Goal: Information Seeking & Learning: Find specific fact

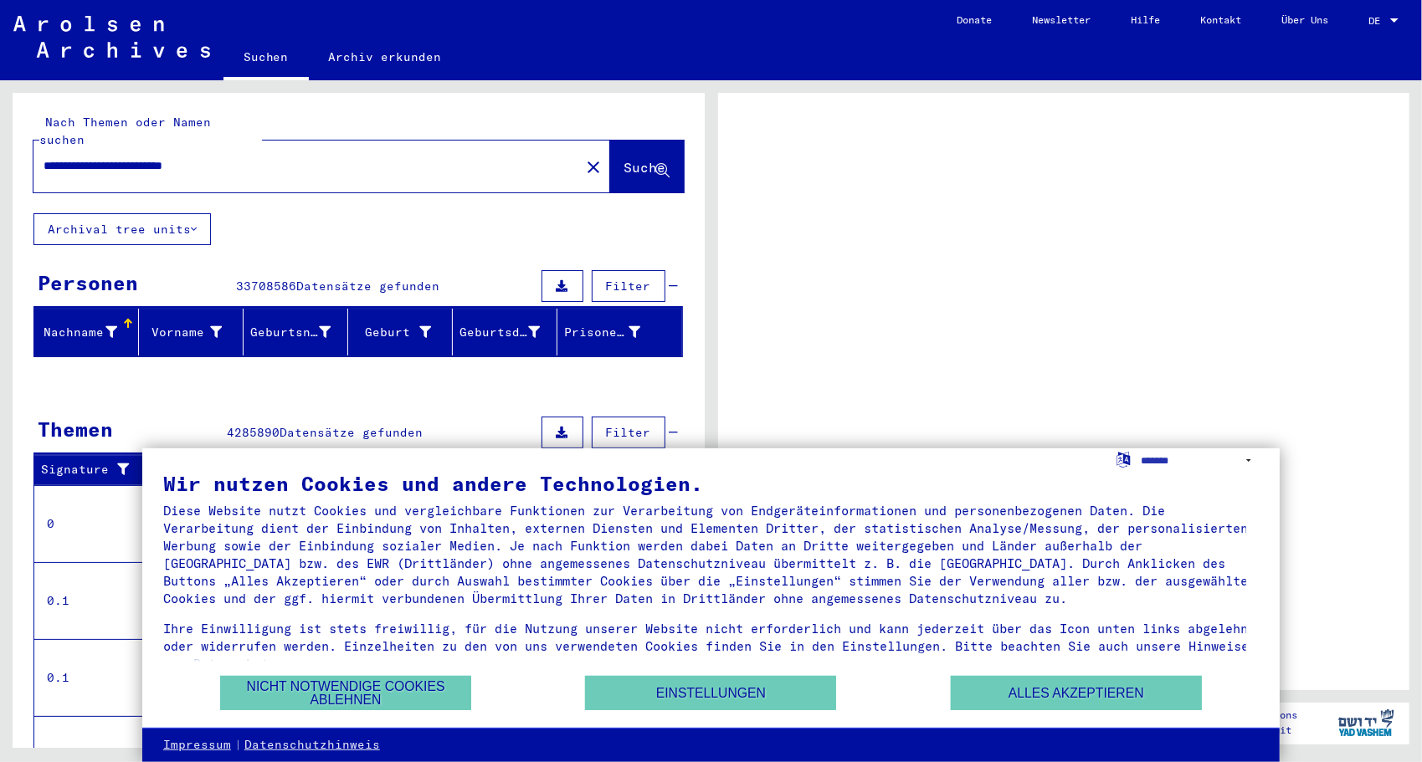
click at [1392, 19] on div at bounding box center [1394, 20] width 8 height 4
click at [1111, 695] on button "Alles akzeptieren" at bounding box center [1076, 693] width 251 height 34
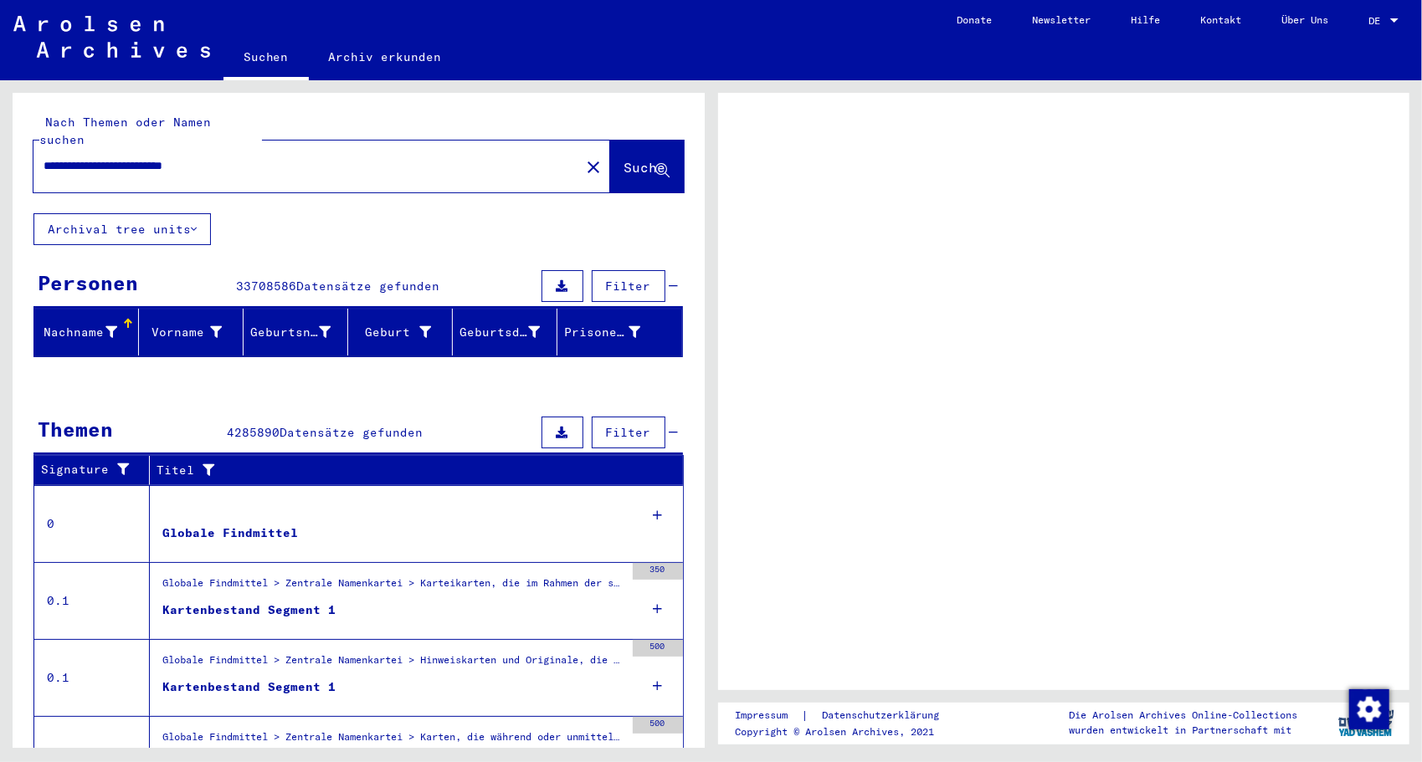
click at [1397, 18] on div at bounding box center [1394, 20] width 8 height 4
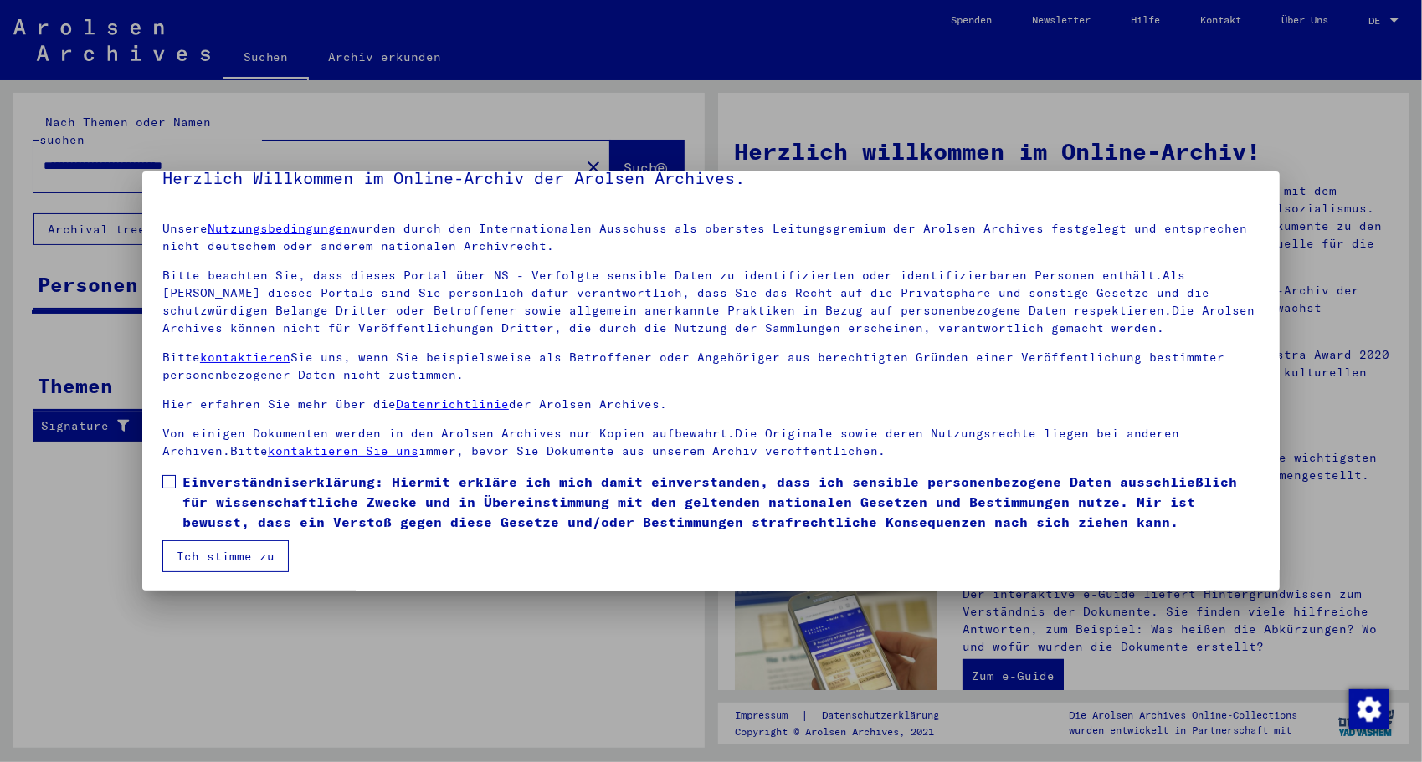
scroll to position [28, 0]
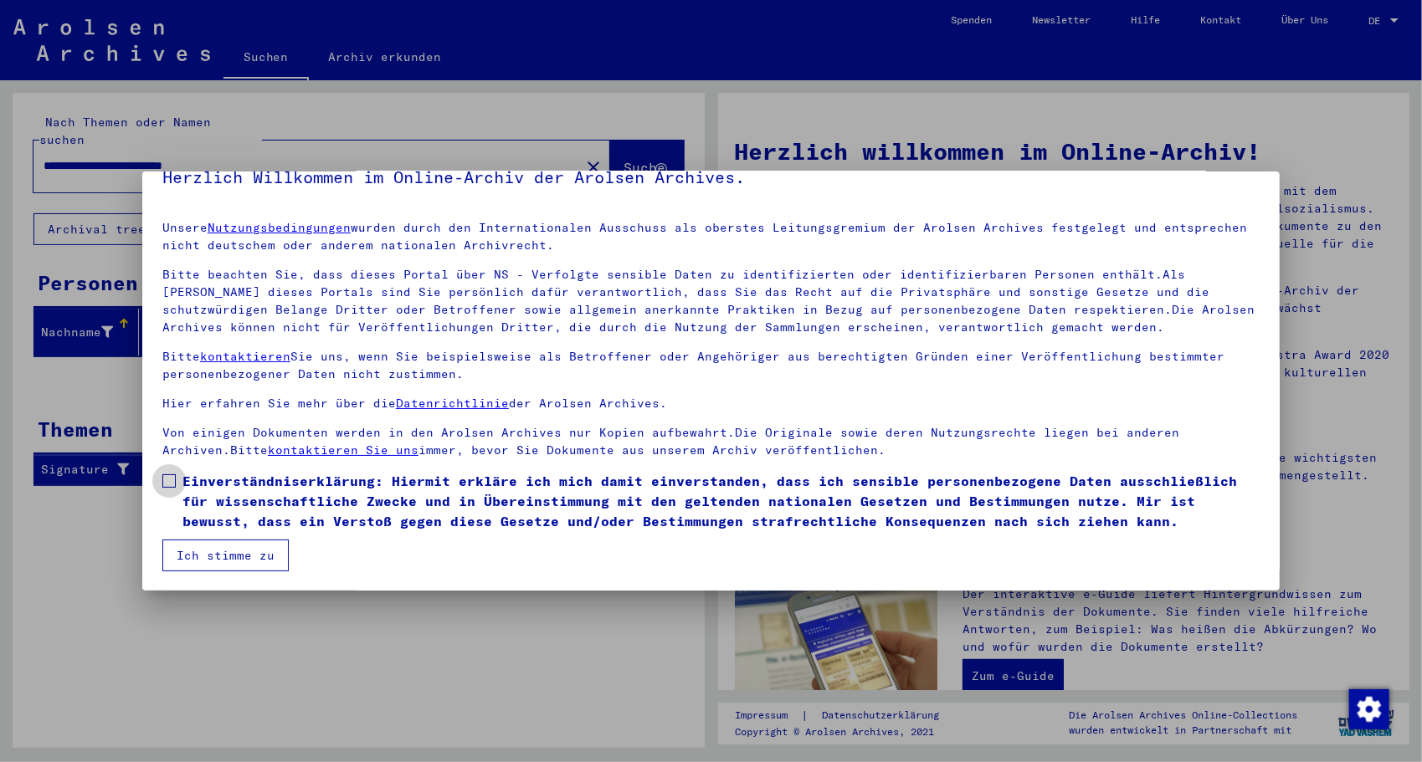
click at [171, 480] on span at bounding box center [168, 480] width 13 height 13
click at [202, 556] on button "Ich stimme zu" at bounding box center [225, 556] width 126 height 32
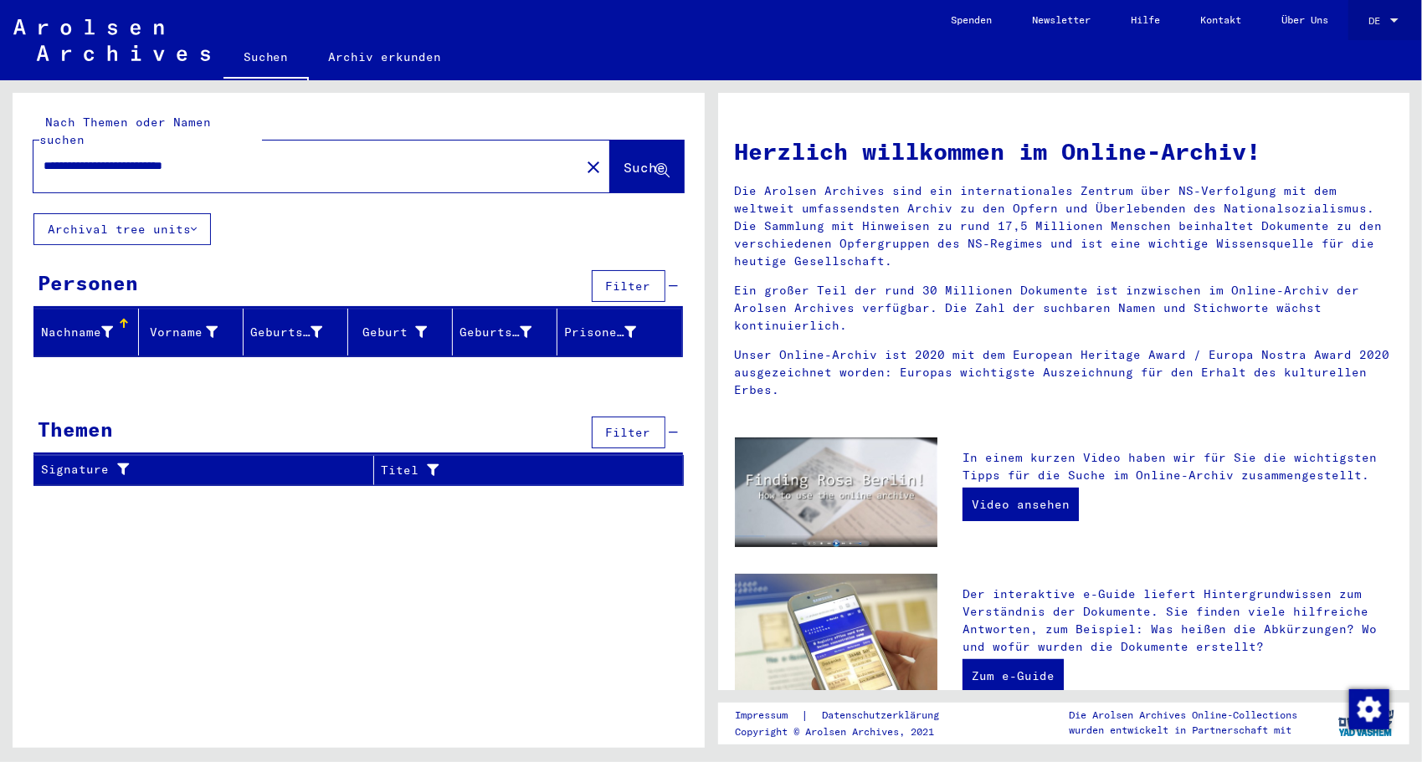
click at [1393, 20] on div at bounding box center [1394, 20] width 8 height 4
click at [1377, 32] on span "English" at bounding box center [1365, 30] width 68 height 30
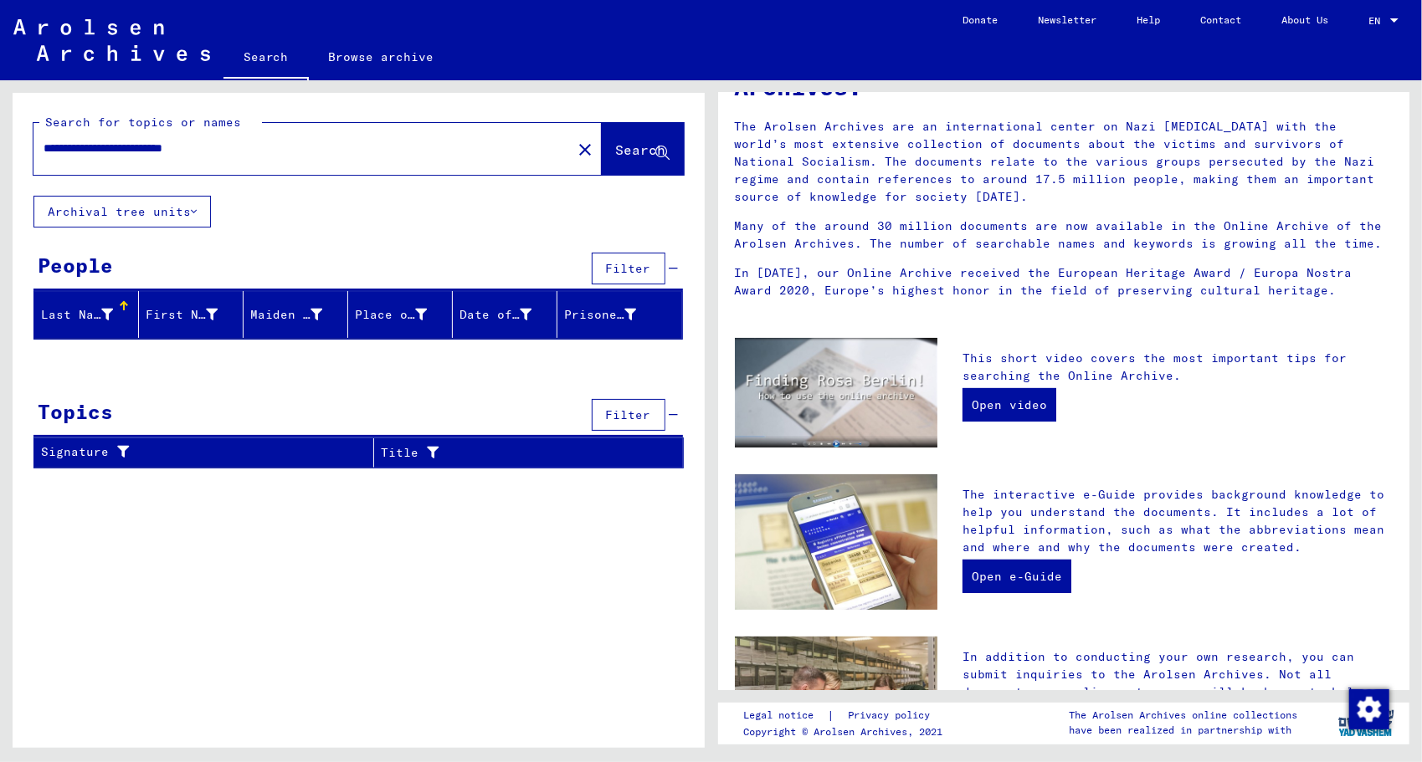
scroll to position [335, 0]
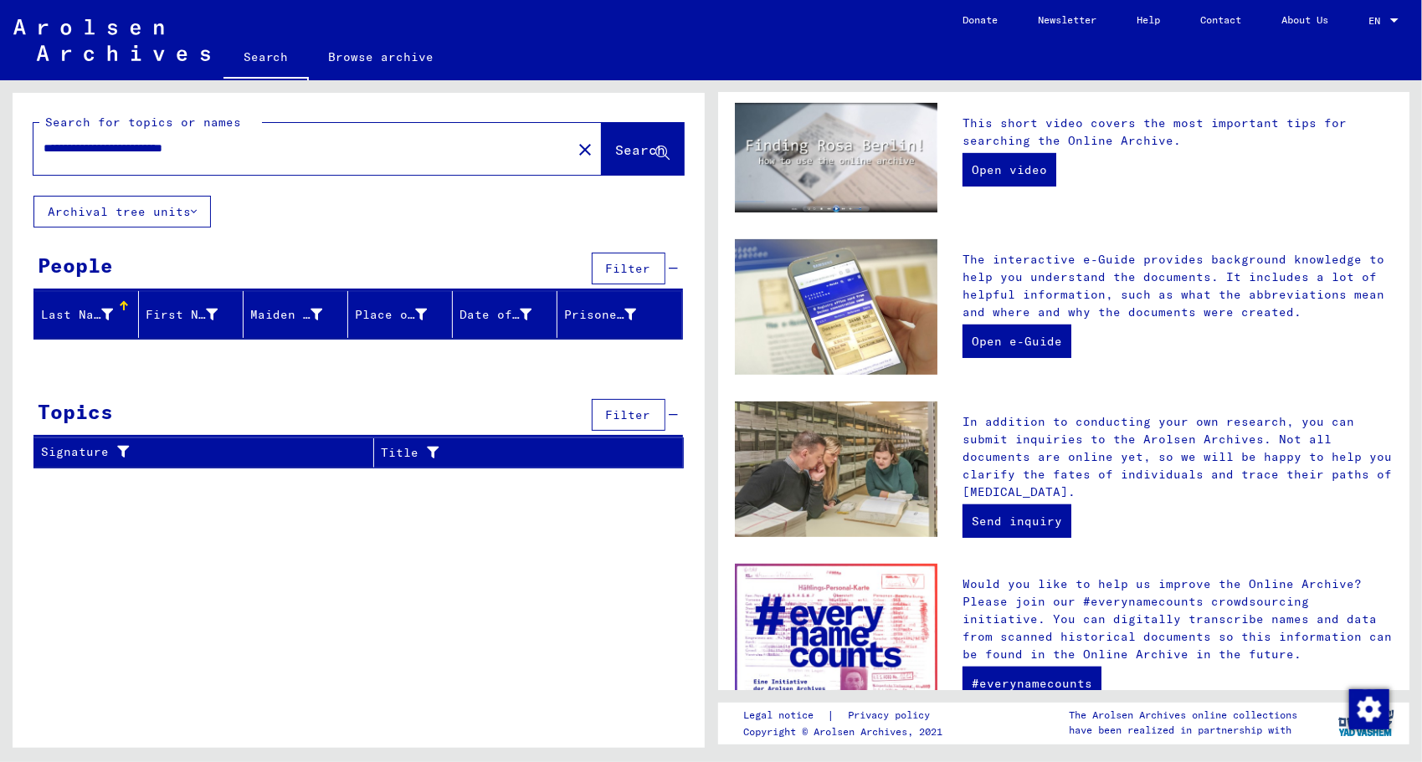
click at [200, 211] on button "Archival tree units" at bounding box center [121, 212] width 177 height 32
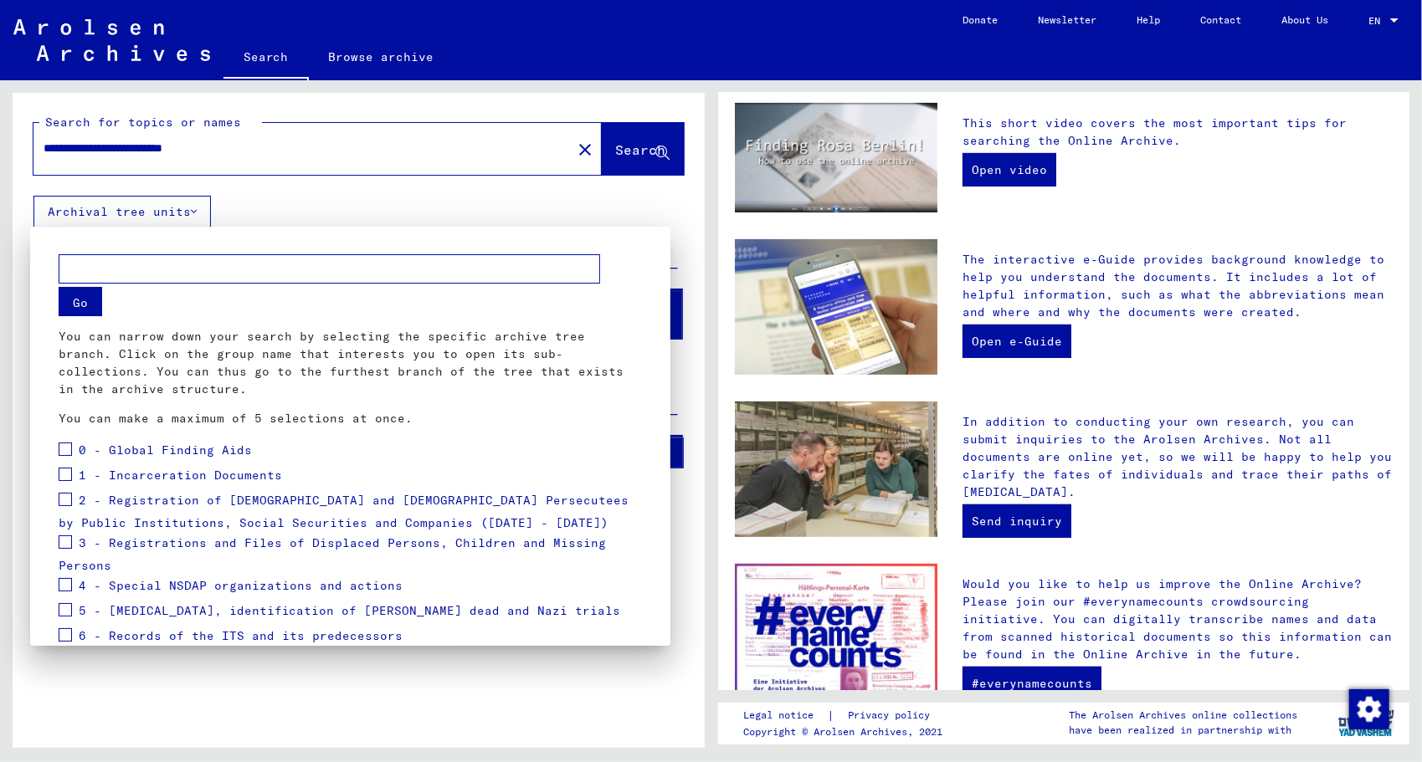
click at [200, 211] on div at bounding box center [711, 381] width 1422 height 762
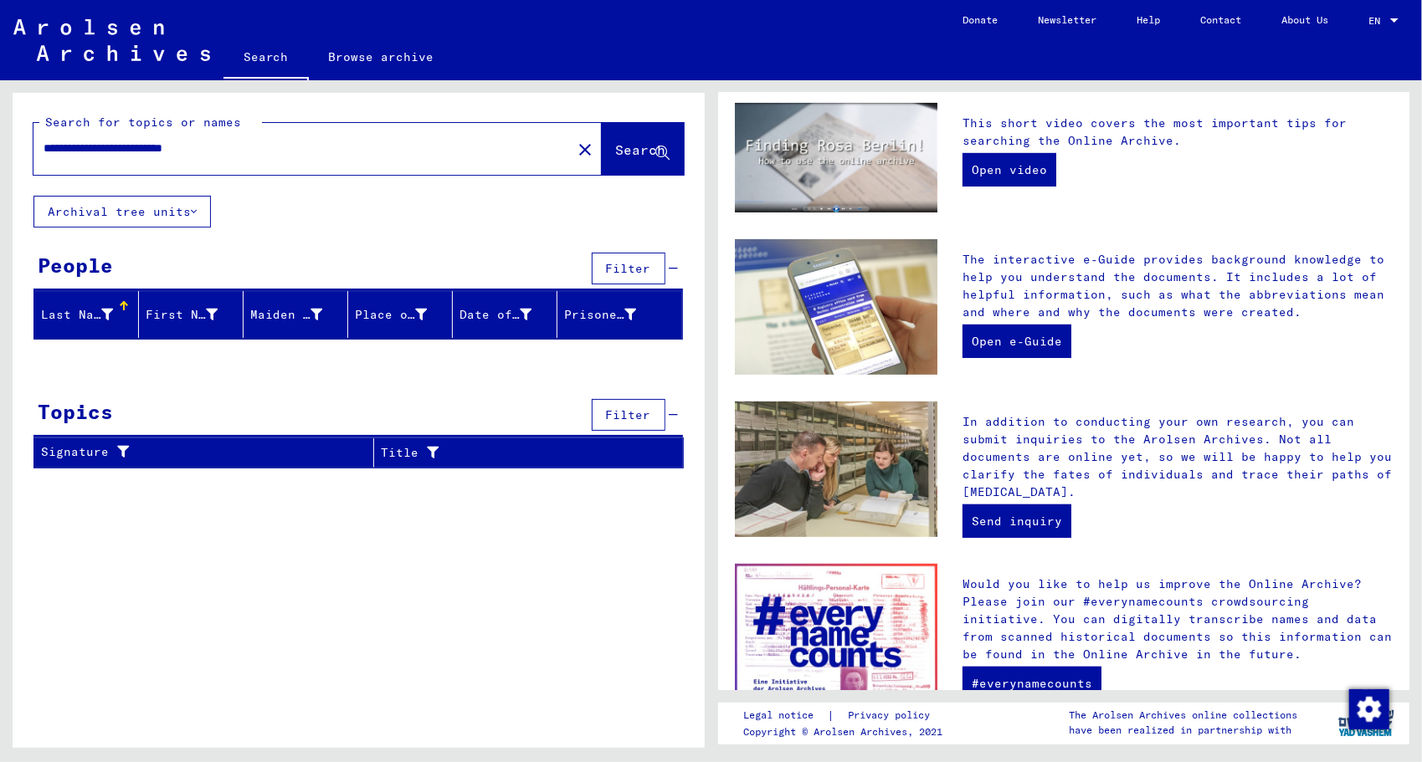
click at [622, 154] on span "Search" at bounding box center [641, 149] width 50 height 17
click at [664, 151] on icon at bounding box center [662, 153] width 14 height 14
click at [189, 145] on input "**********" at bounding box center [298, 149] width 508 height 18
click at [659, 146] on icon at bounding box center [662, 153] width 14 height 14
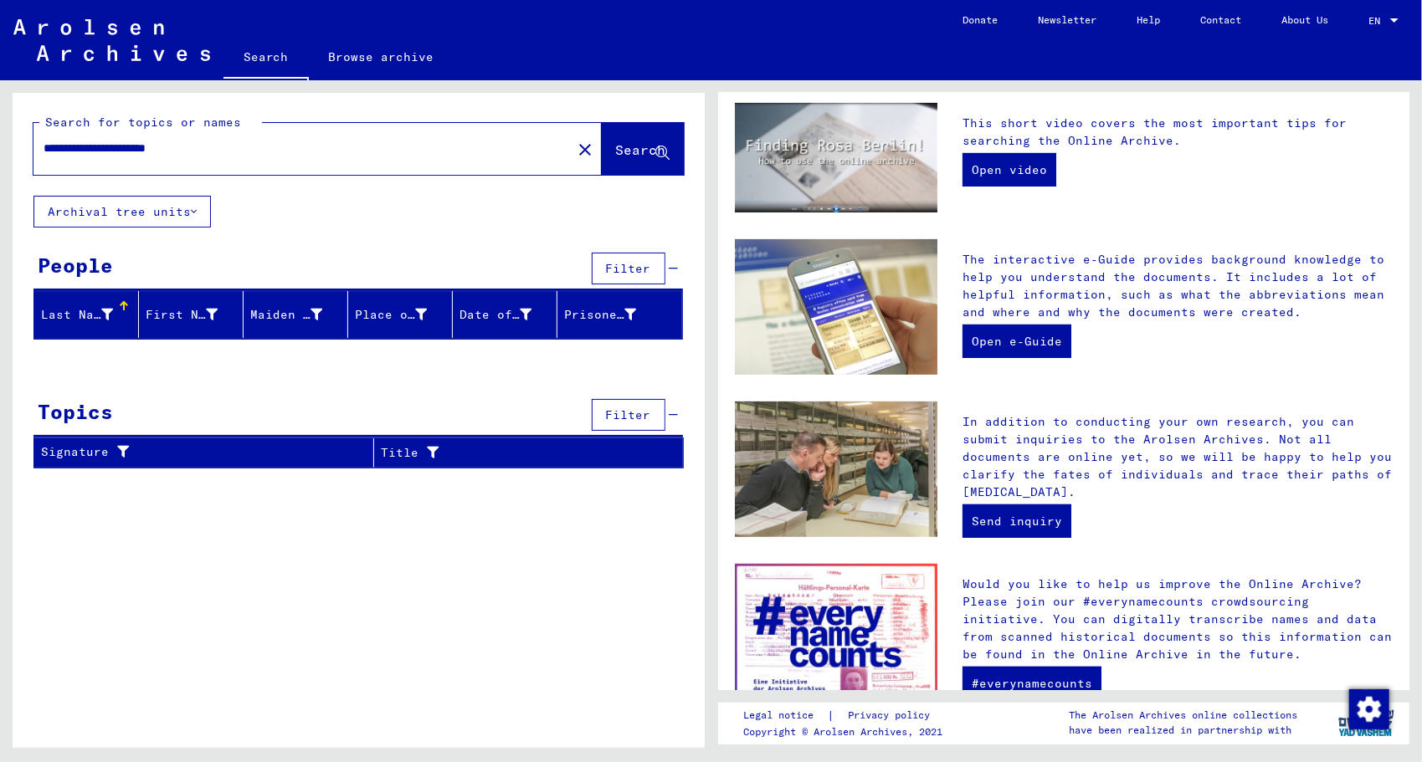
drag, startPoint x: 182, startPoint y: 149, endPoint x: -3, endPoint y: 149, distance: 184.9
click at [0, 149] on html "**********" at bounding box center [711, 381] width 1422 height 762
click at [661, 151] on icon at bounding box center [662, 153] width 14 height 14
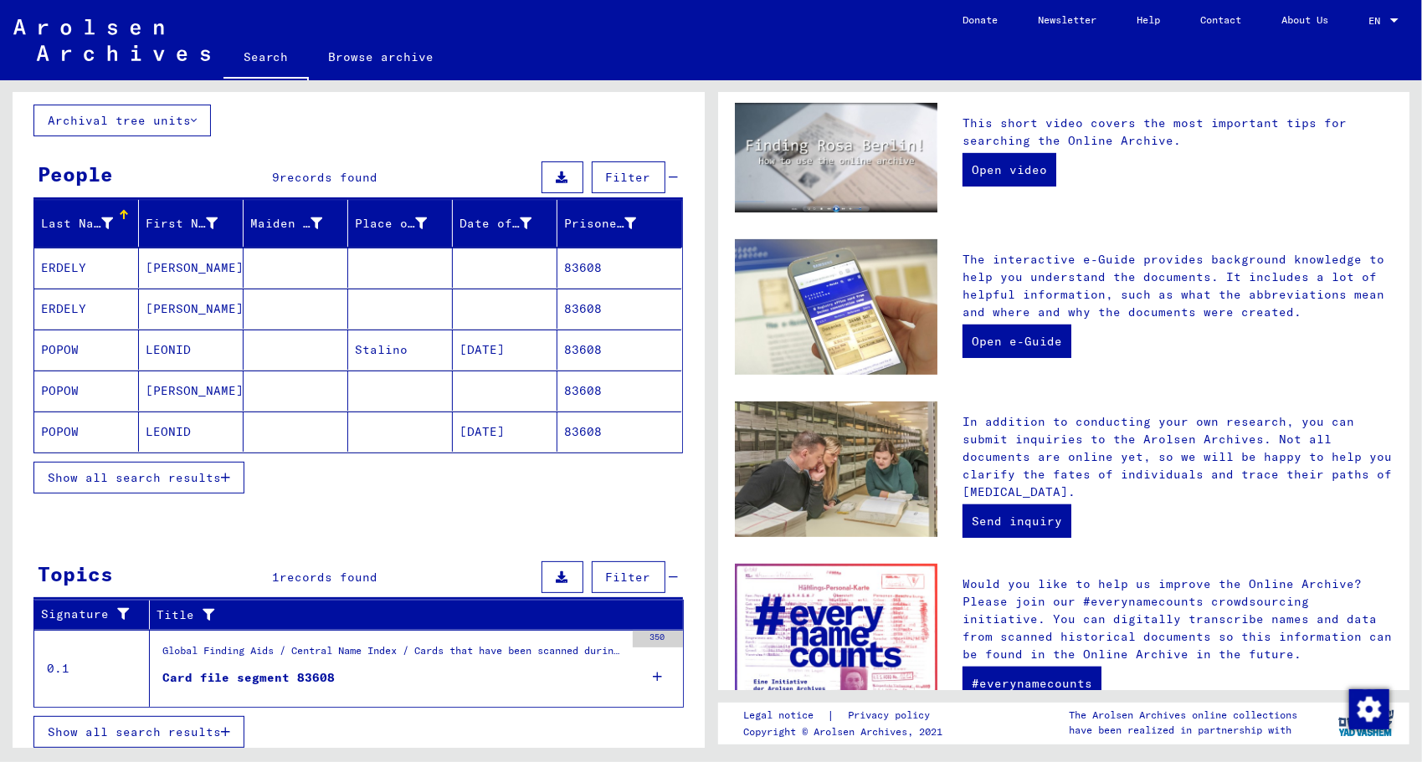
scroll to position [93, 0]
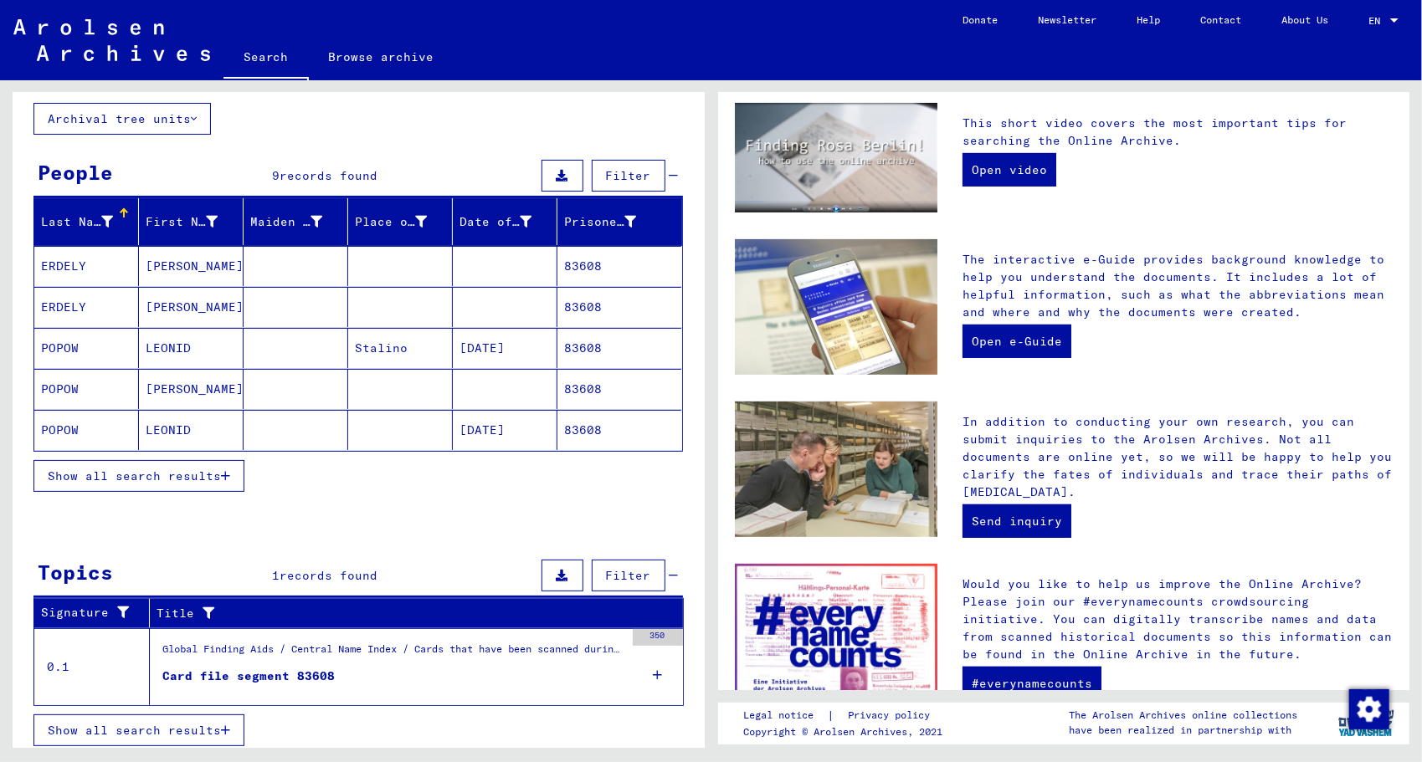
click at [218, 471] on span "Show all search results" at bounding box center [134, 476] width 173 height 15
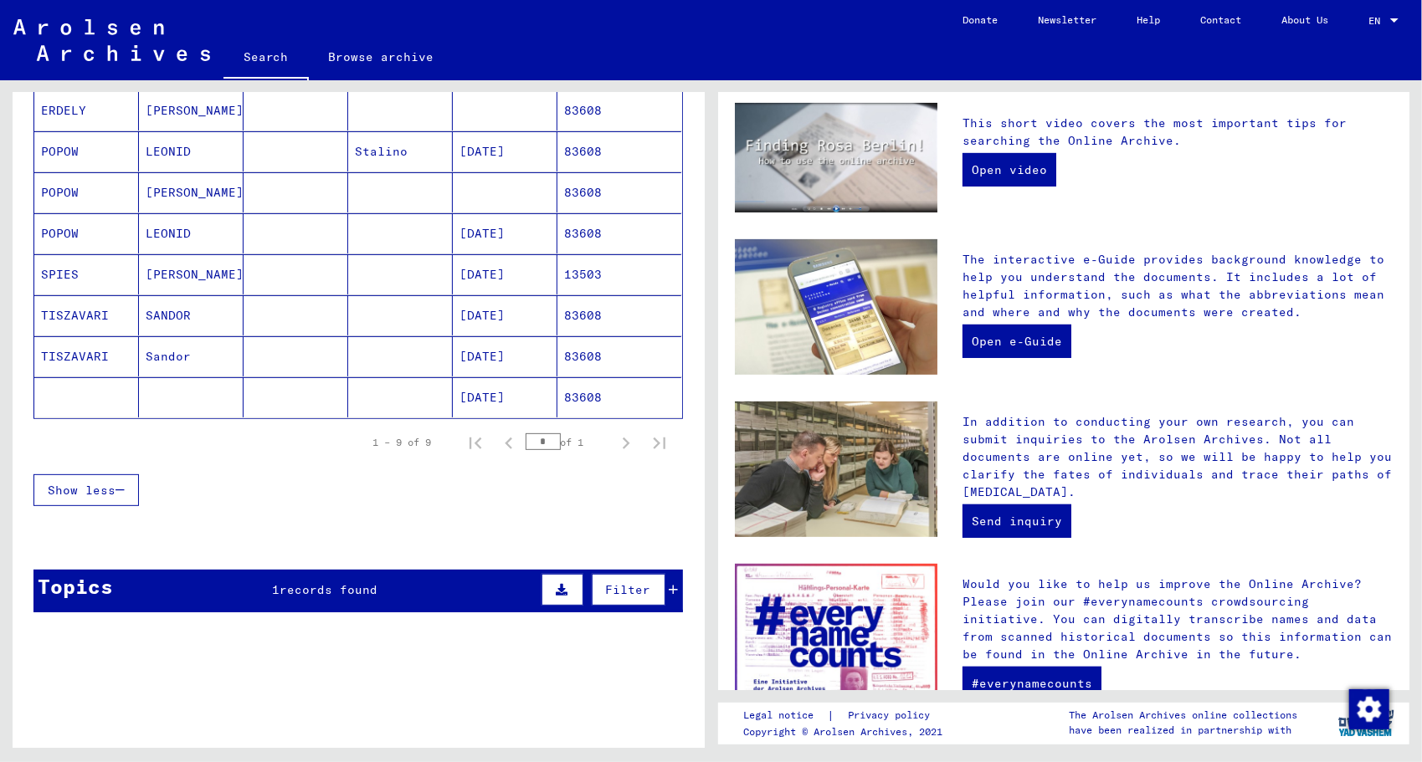
scroll to position [0, 0]
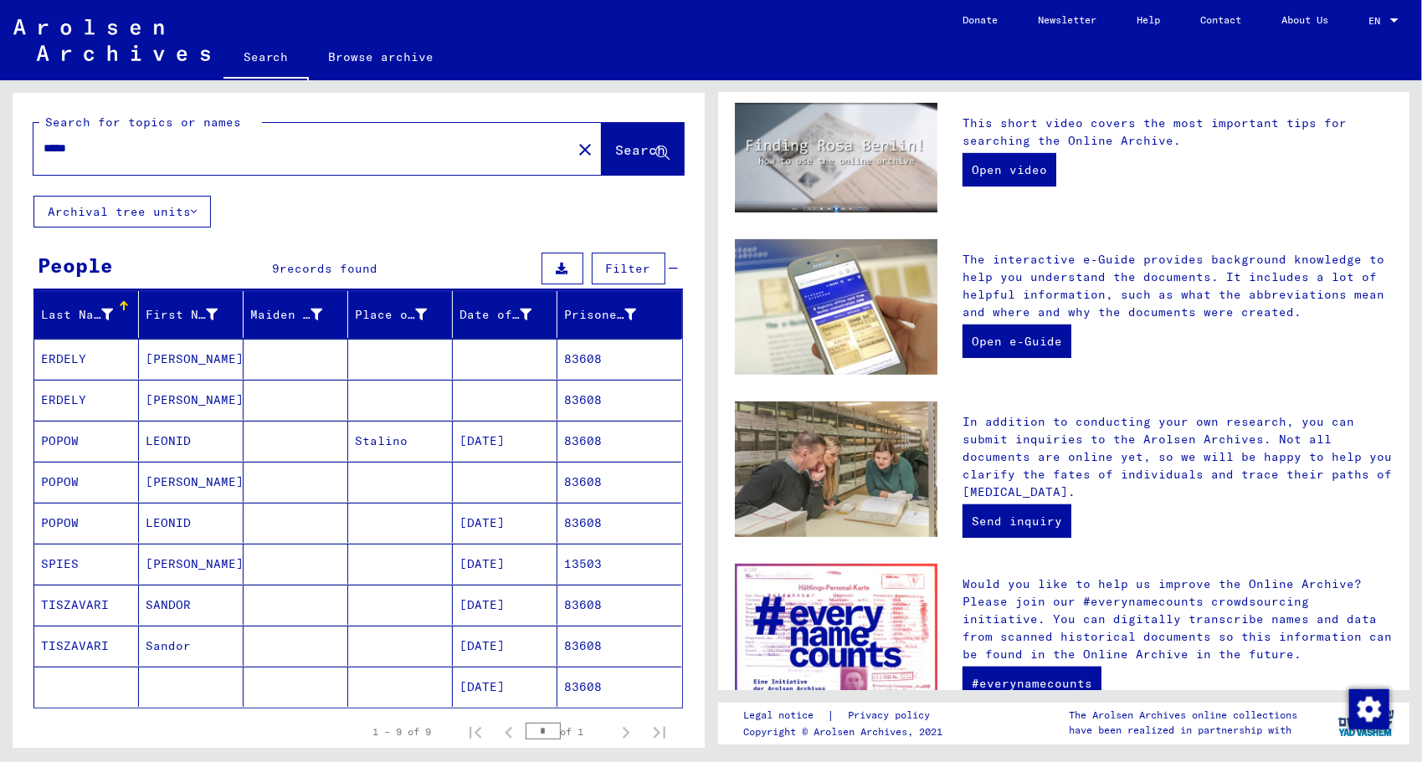
click at [192, 211] on button "Archival tree units" at bounding box center [121, 212] width 177 height 32
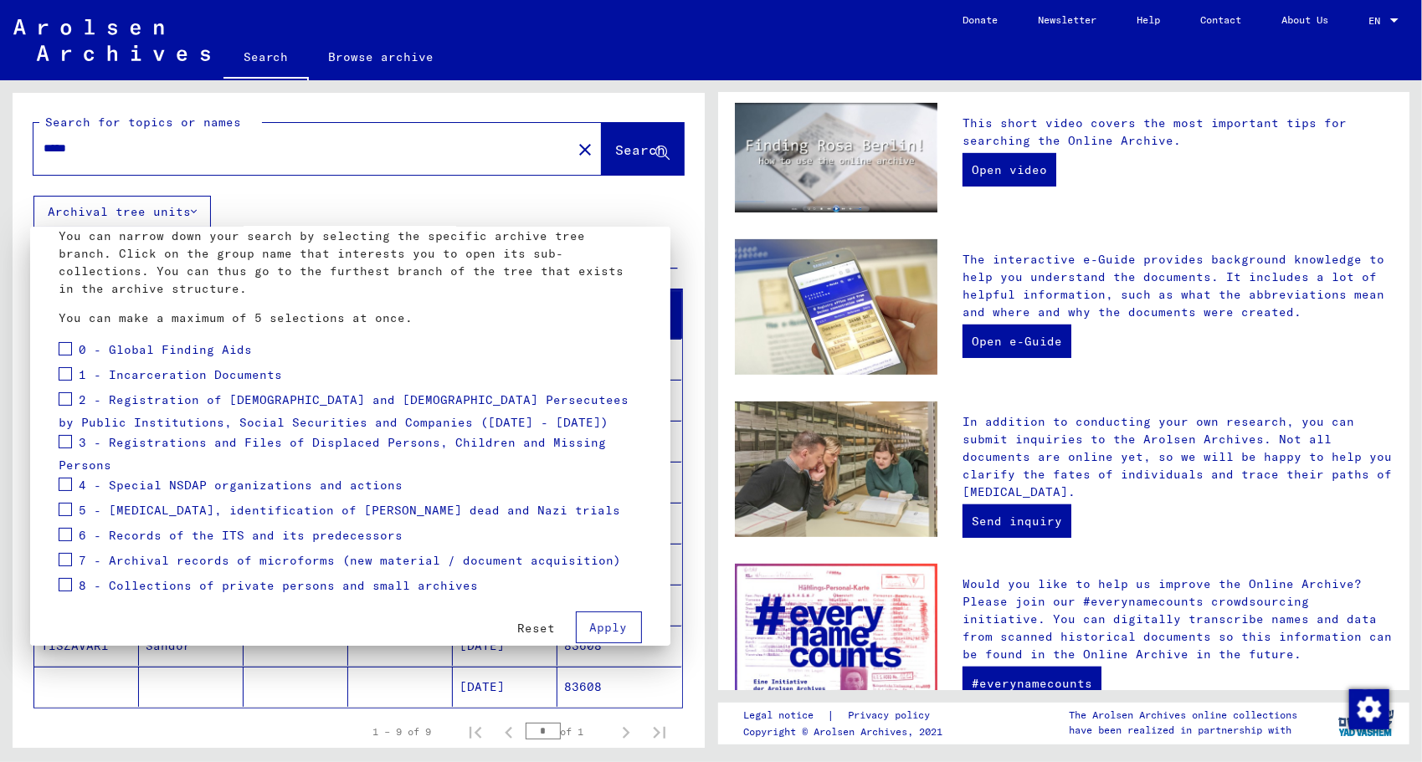
scroll to position [125, 0]
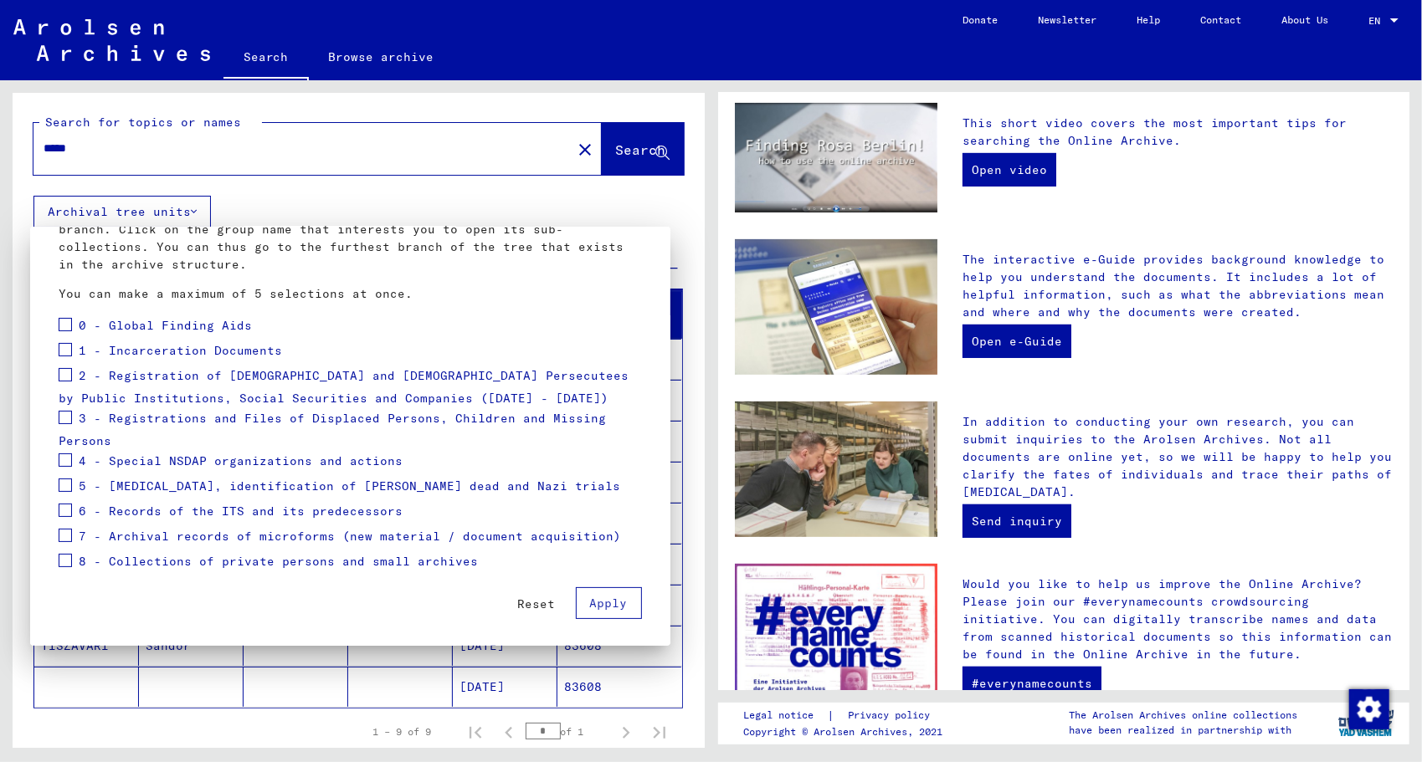
click at [672, 241] on div at bounding box center [711, 381] width 1422 height 762
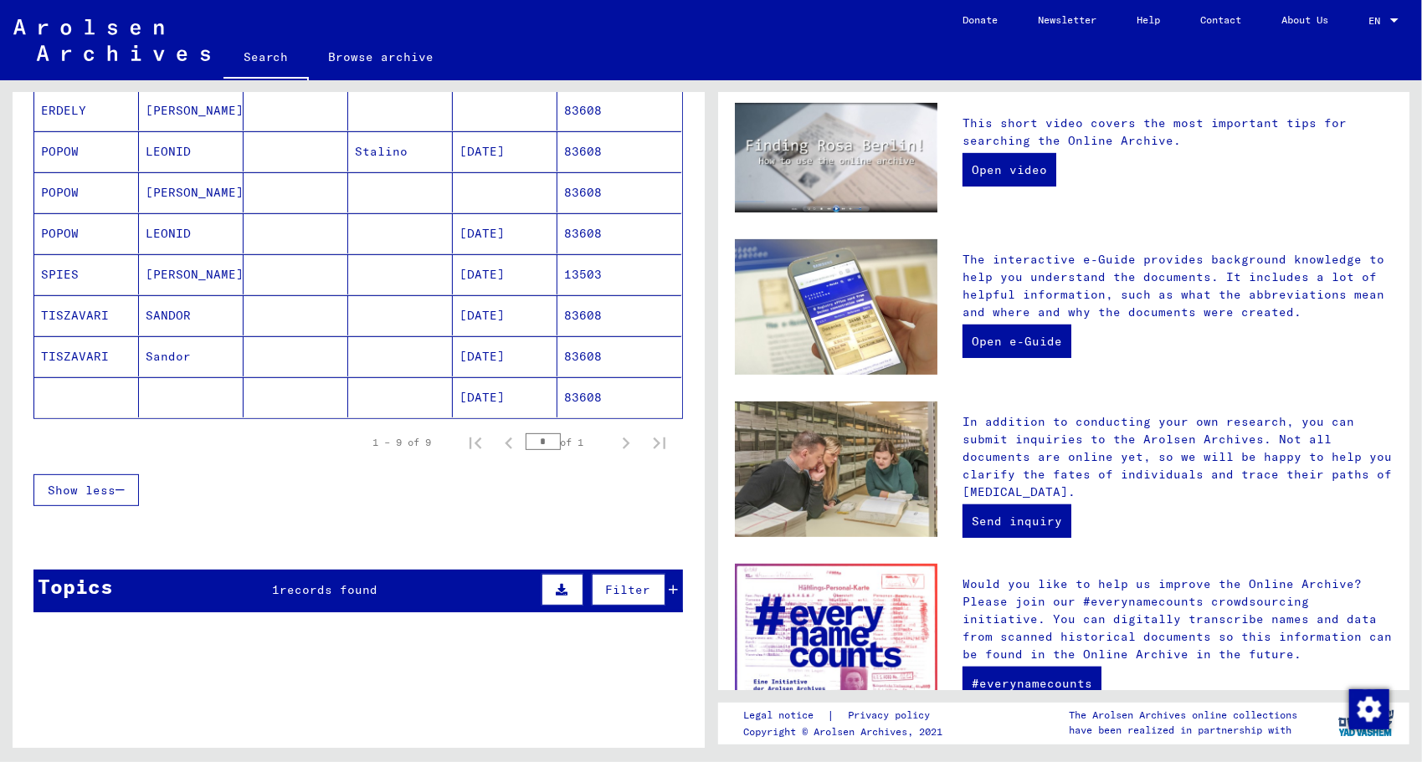
scroll to position [0, 0]
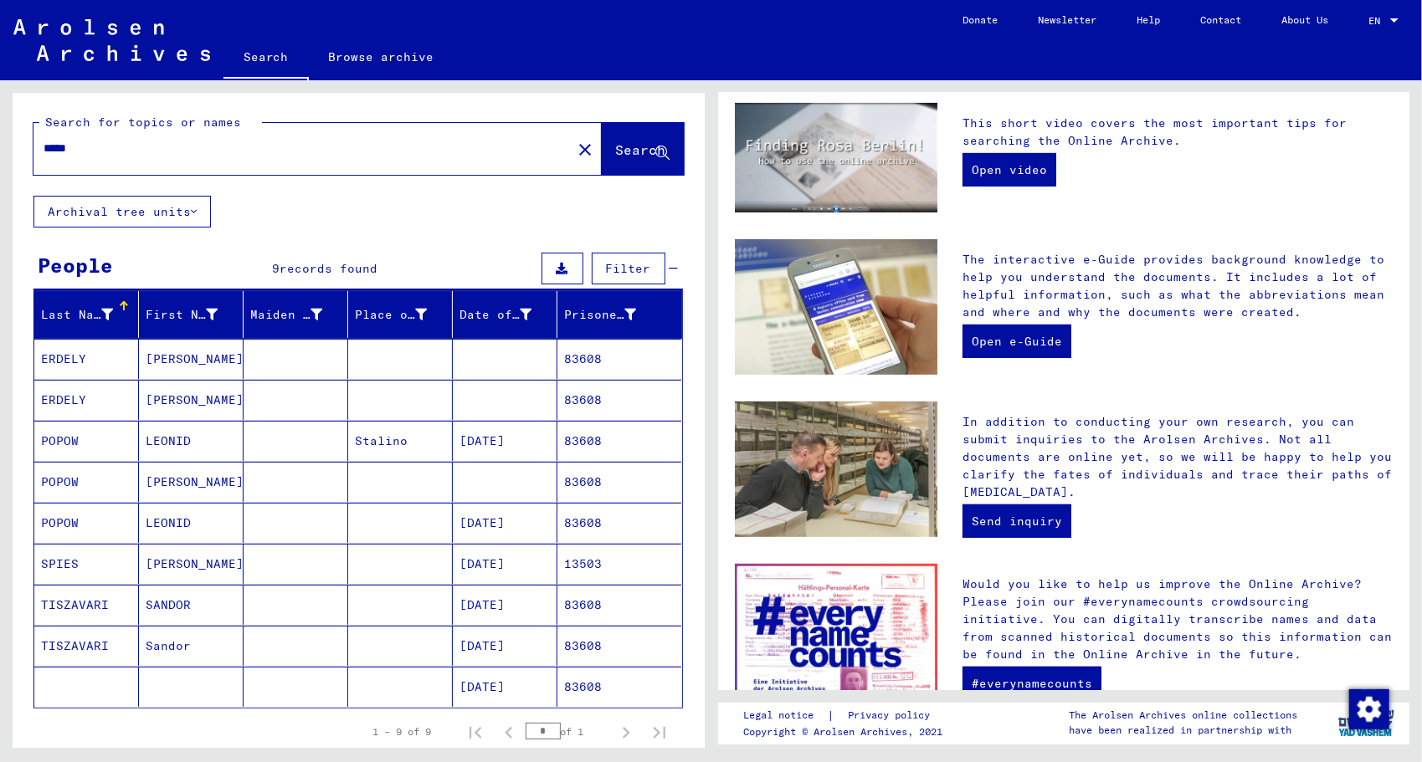
drag, startPoint x: 249, startPoint y: 154, endPoint x: -3, endPoint y: 151, distance: 251.9
click at [0, 151] on html "Search Browse archive Donate Newsletter Help Contact About Us Search Browse arc…" at bounding box center [711, 381] width 1422 height 762
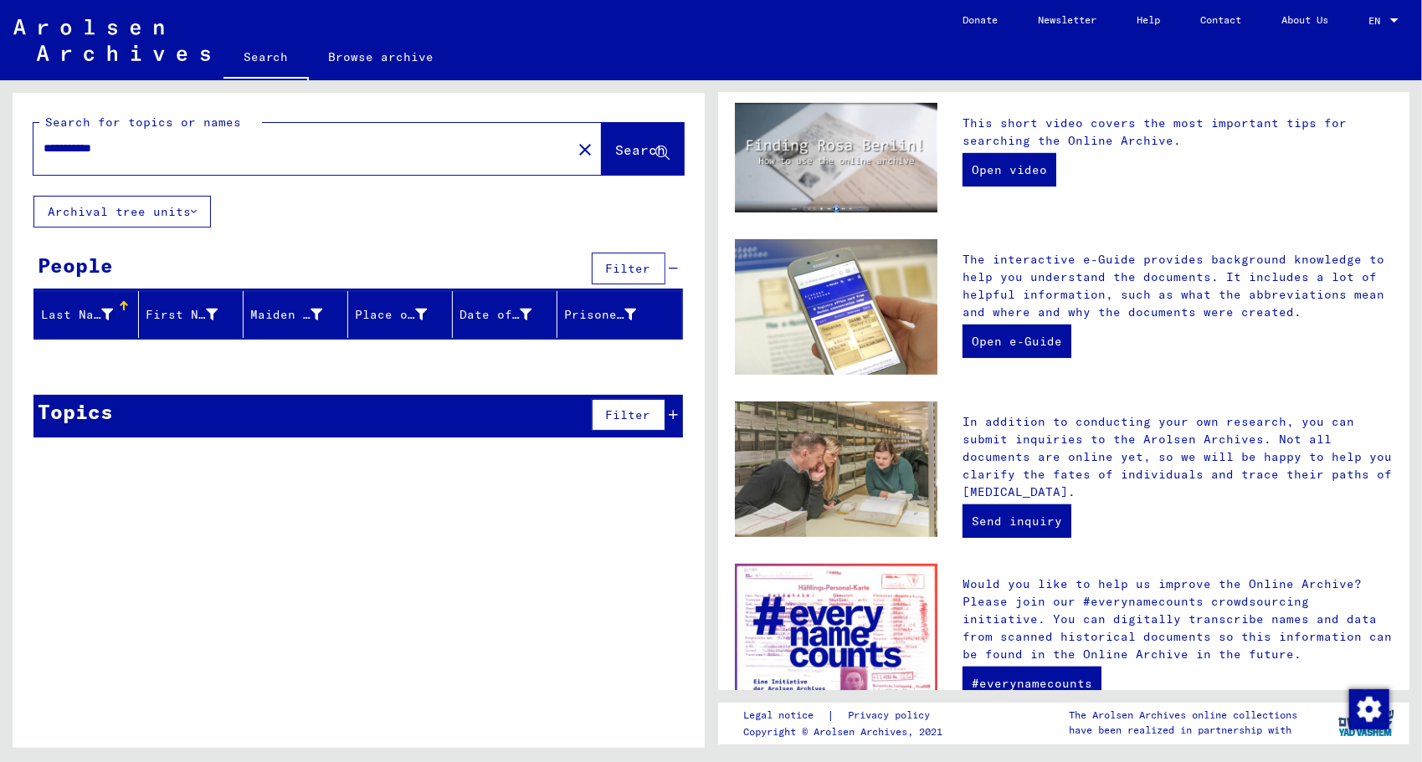
click at [58, 143] on input "**********" at bounding box center [298, 149] width 508 height 18
drag, startPoint x: 146, startPoint y: 141, endPoint x: 0, endPoint y: 133, distance: 146.6
click at [0, 133] on html "**********" at bounding box center [711, 381] width 1422 height 762
type input "******"
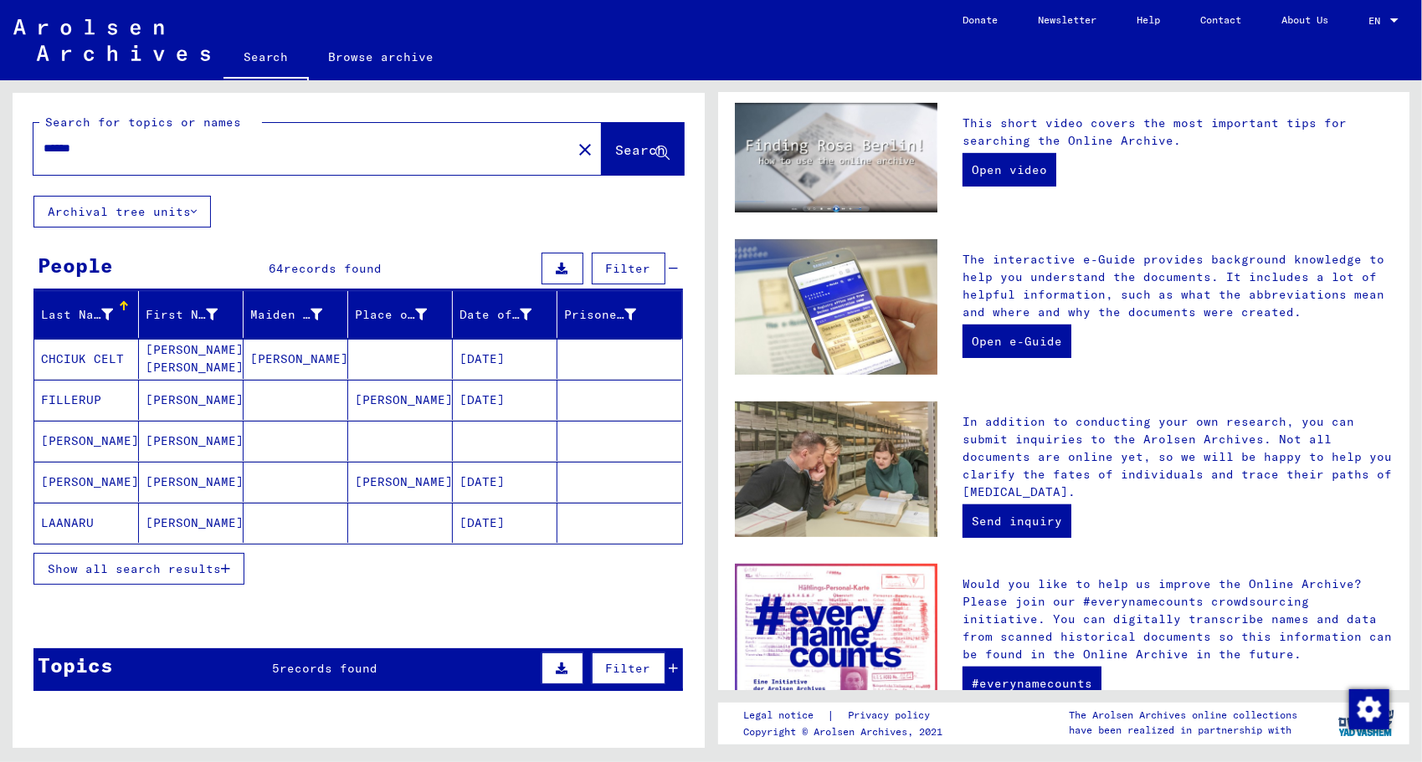
click at [194, 561] on span "Show all search results" at bounding box center [134, 568] width 173 height 15
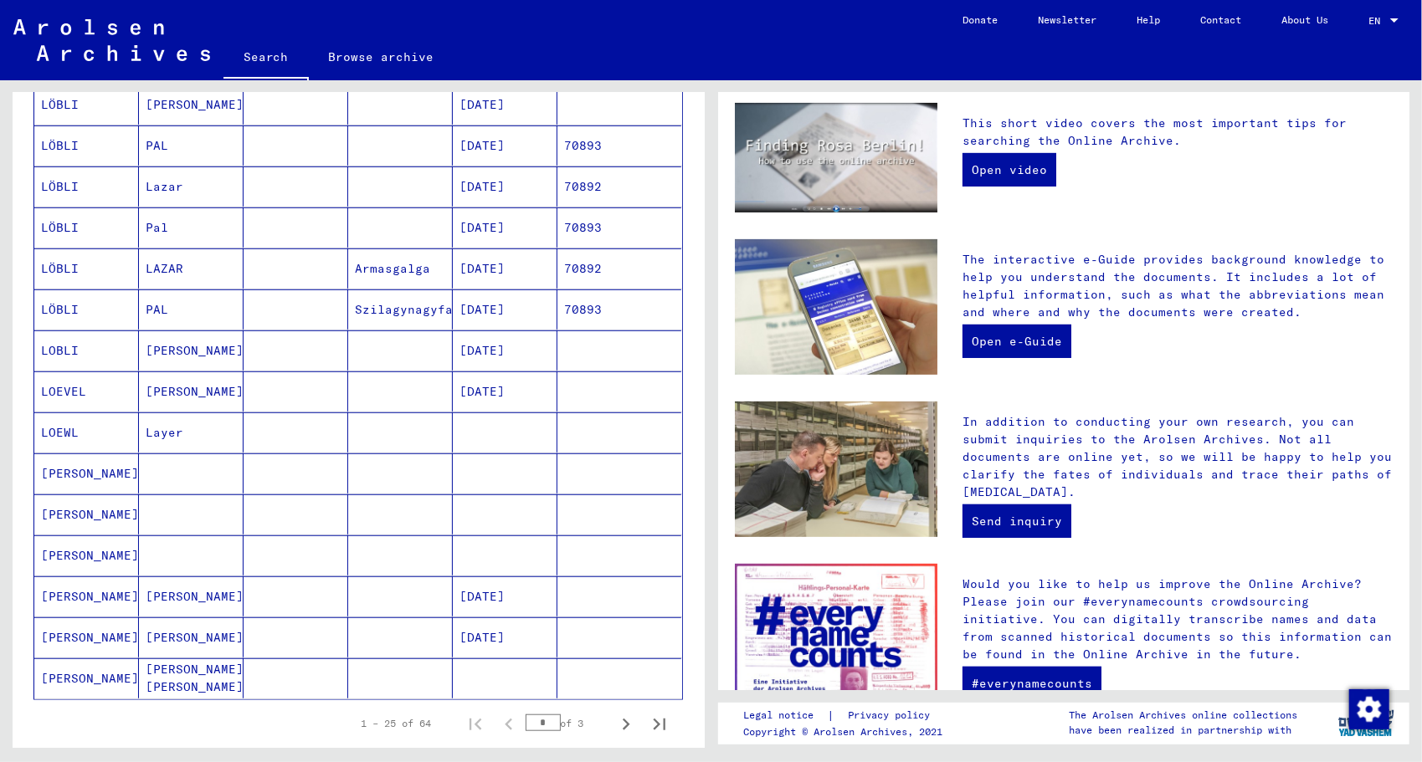
scroll to position [669, 0]
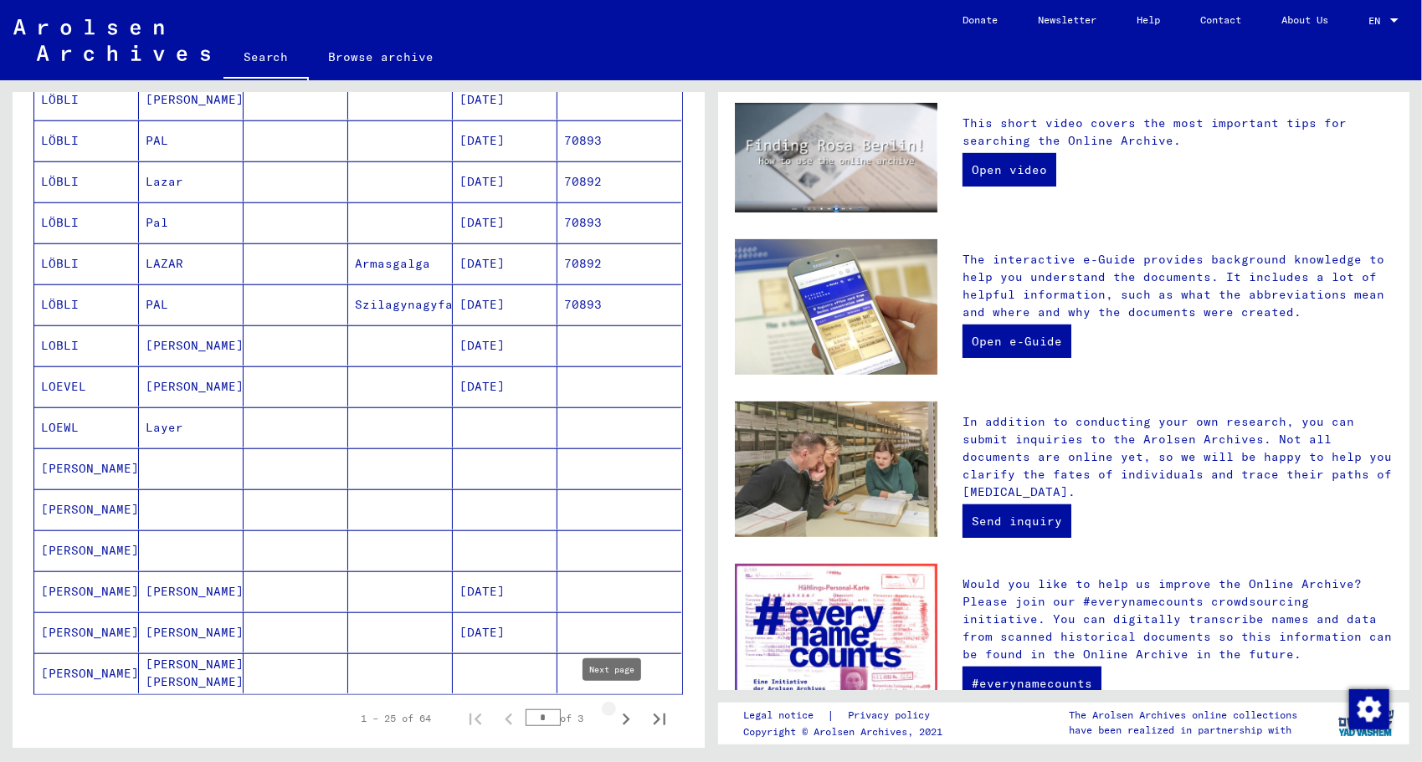
click at [614, 715] on icon "Next page" at bounding box center [625, 719] width 23 height 23
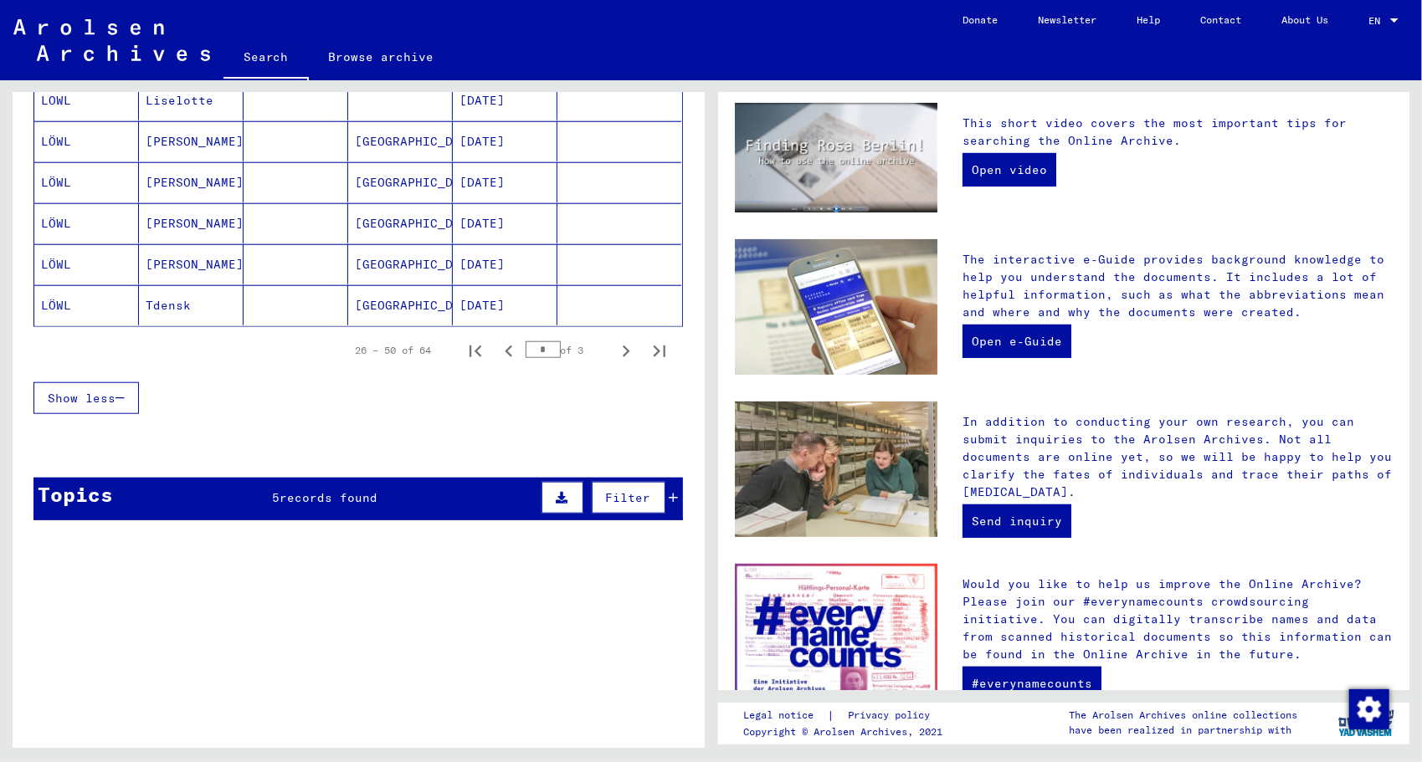
scroll to position [1088, 0]
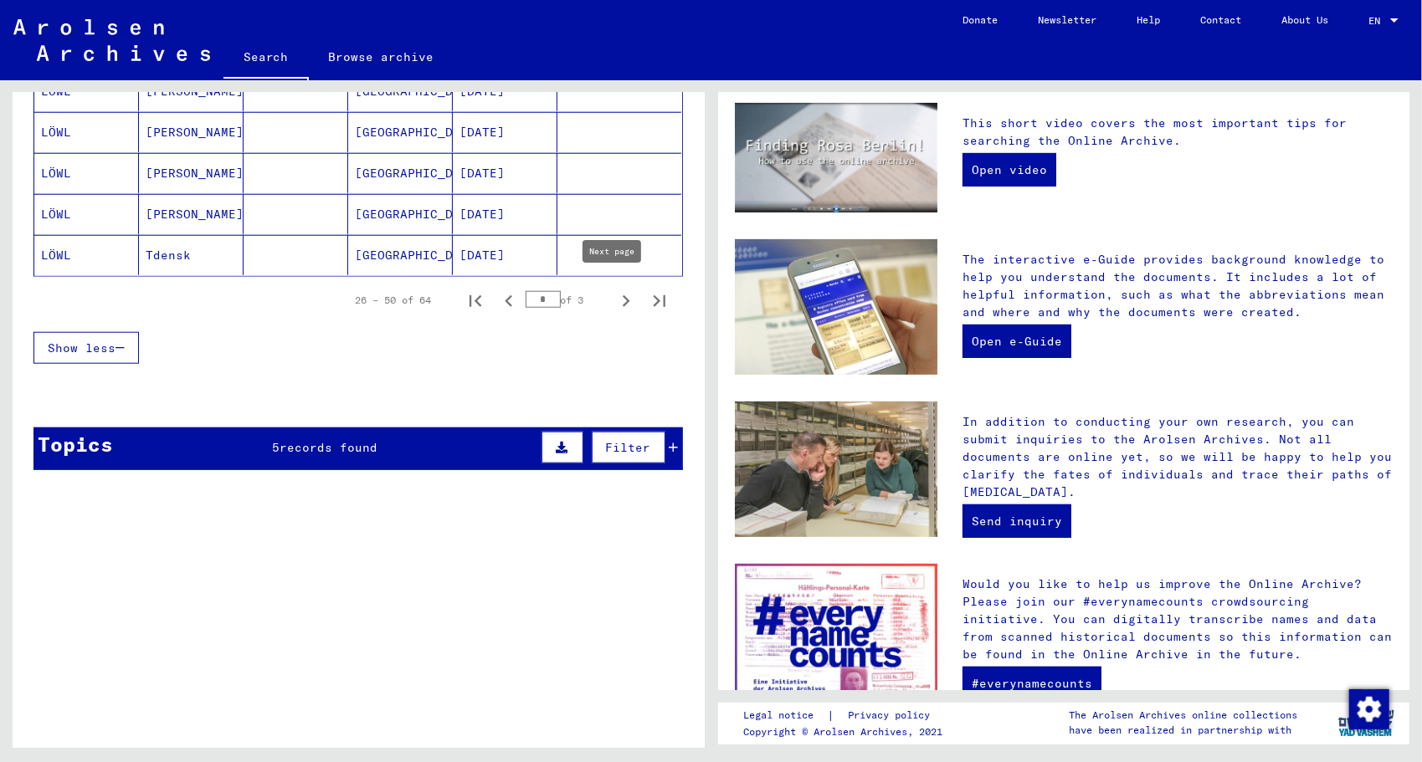
click at [623, 295] on icon "Next page" at bounding box center [627, 301] width 8 height 12
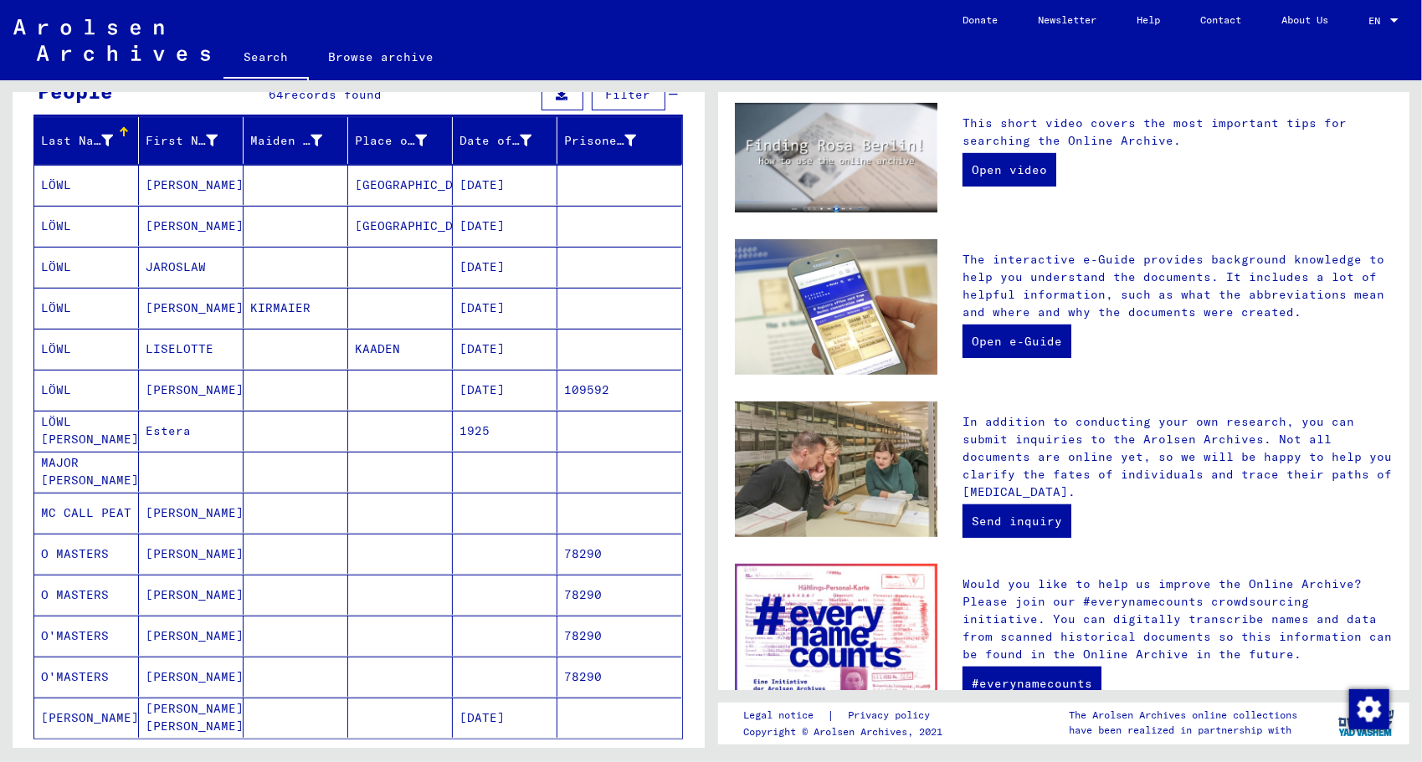
scroll to position [251, 0]
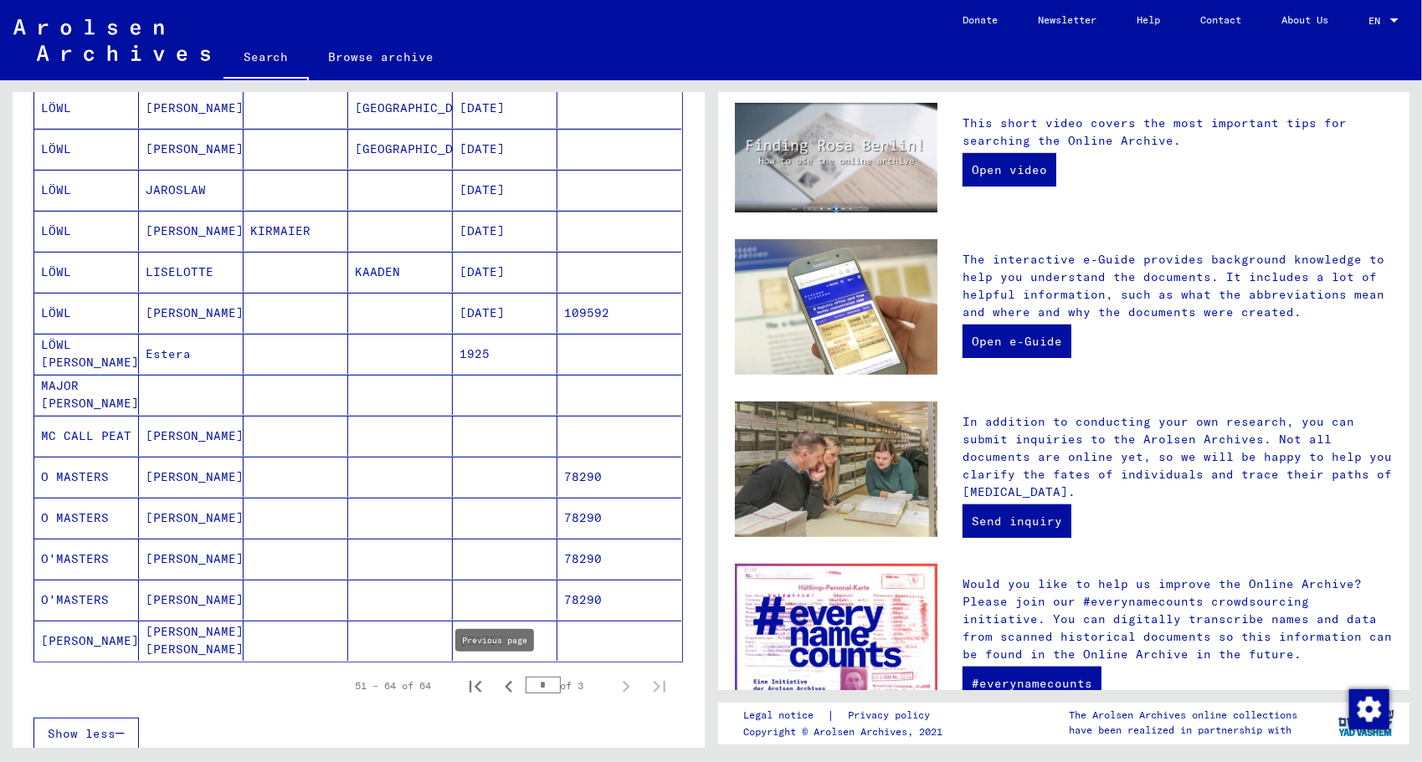
click at [497, 684] on icon "Previous page" at bounding box center [508, 686] width 23 height 23
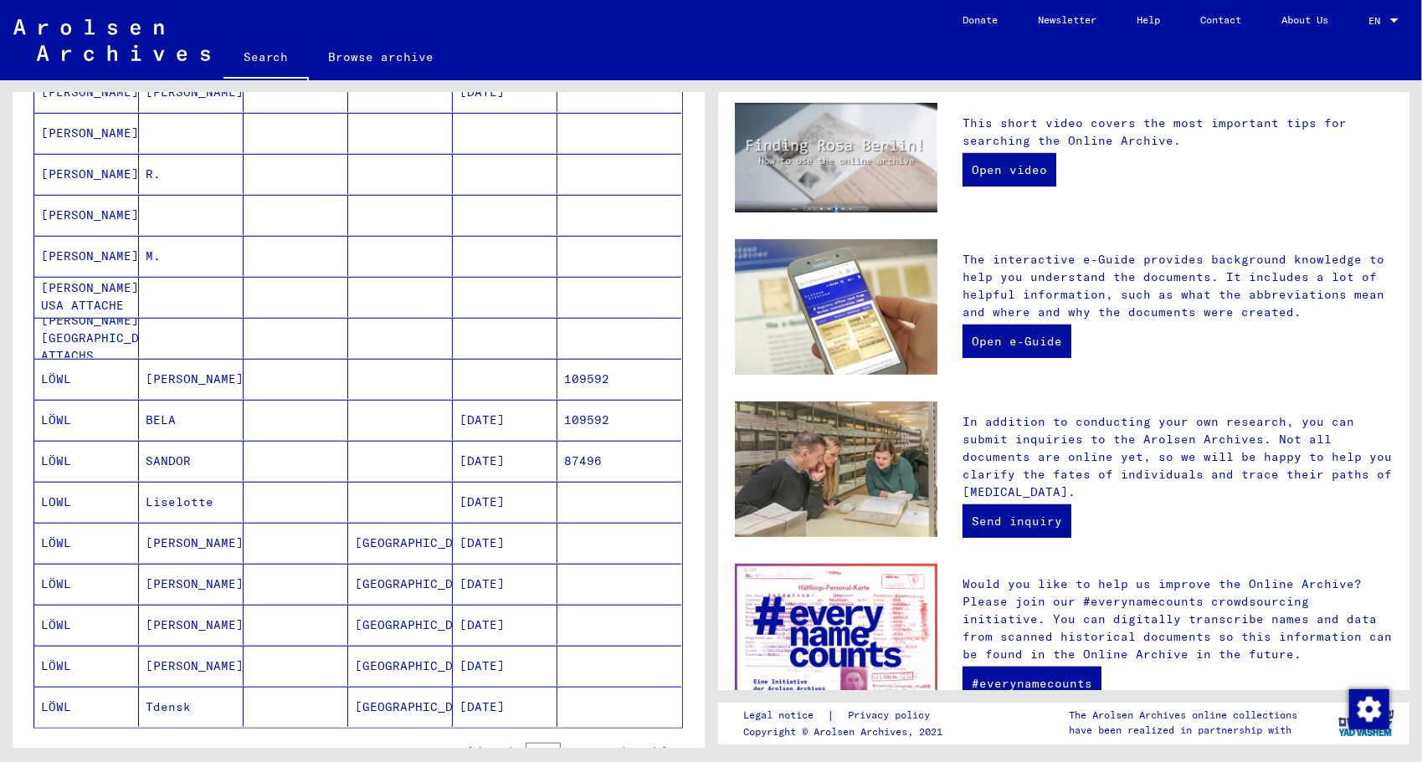
scroll to position [669, 0]
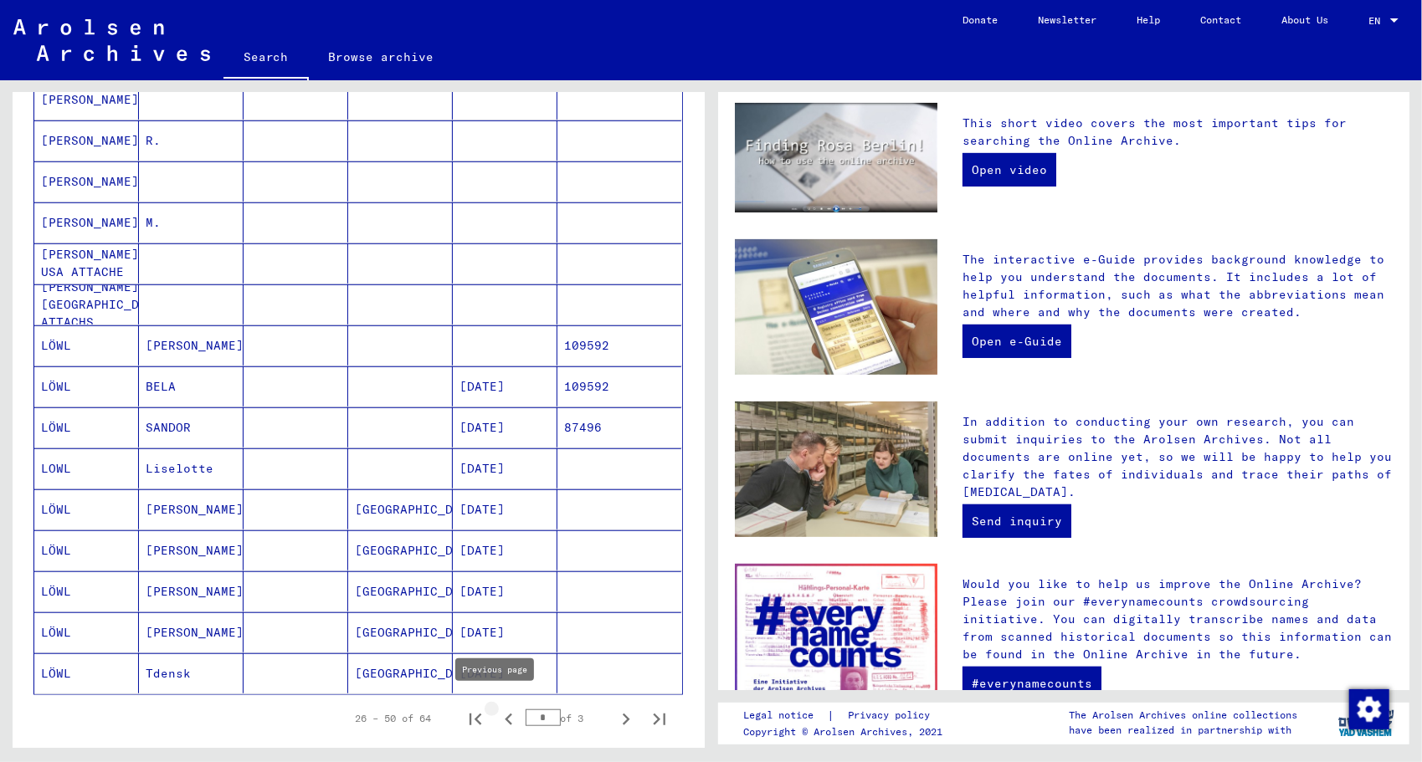
click at [500, 716] on icon "Previous page" at bounding box center [508, 719] width 23 height 23
type input "*"
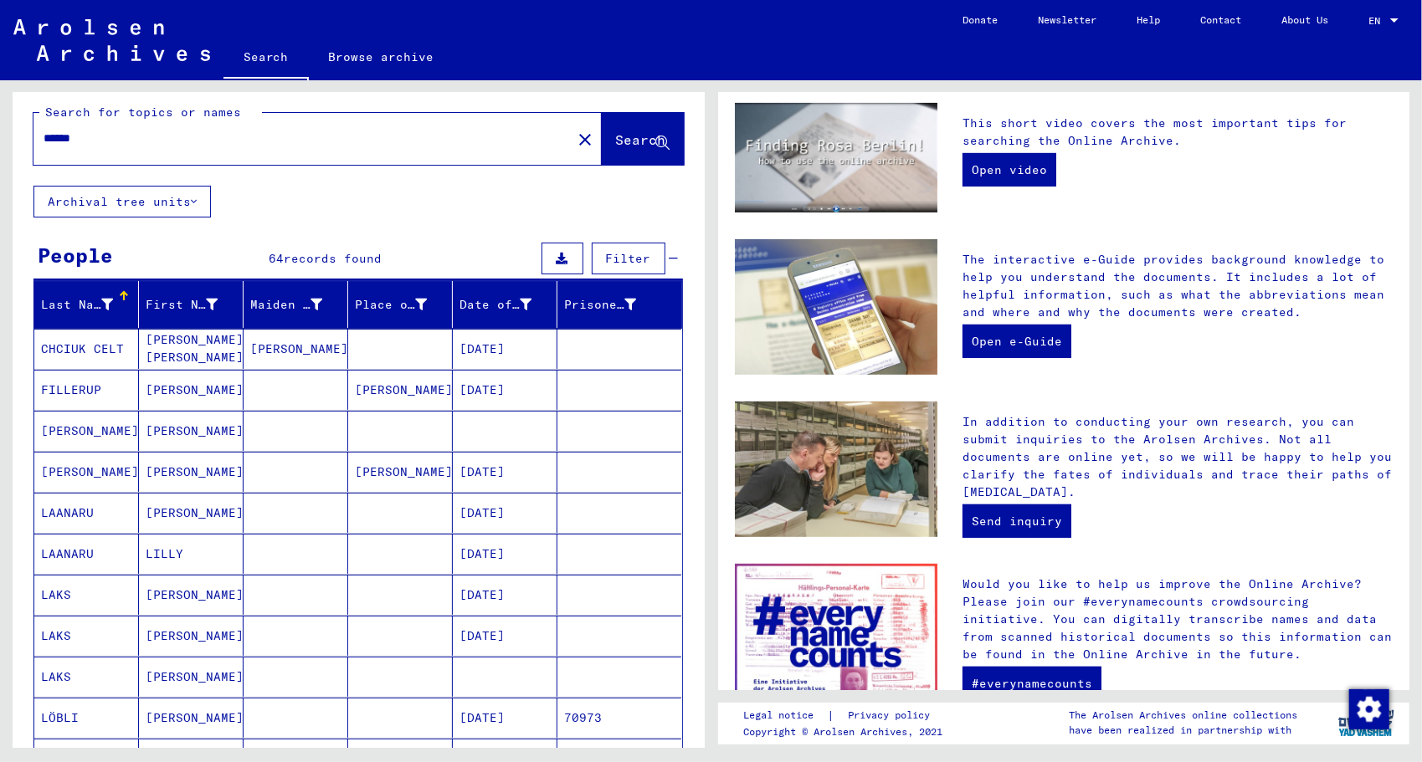
scroll to position [0, 0]
